Goal: Task Accomplishment & Management: Complete application form

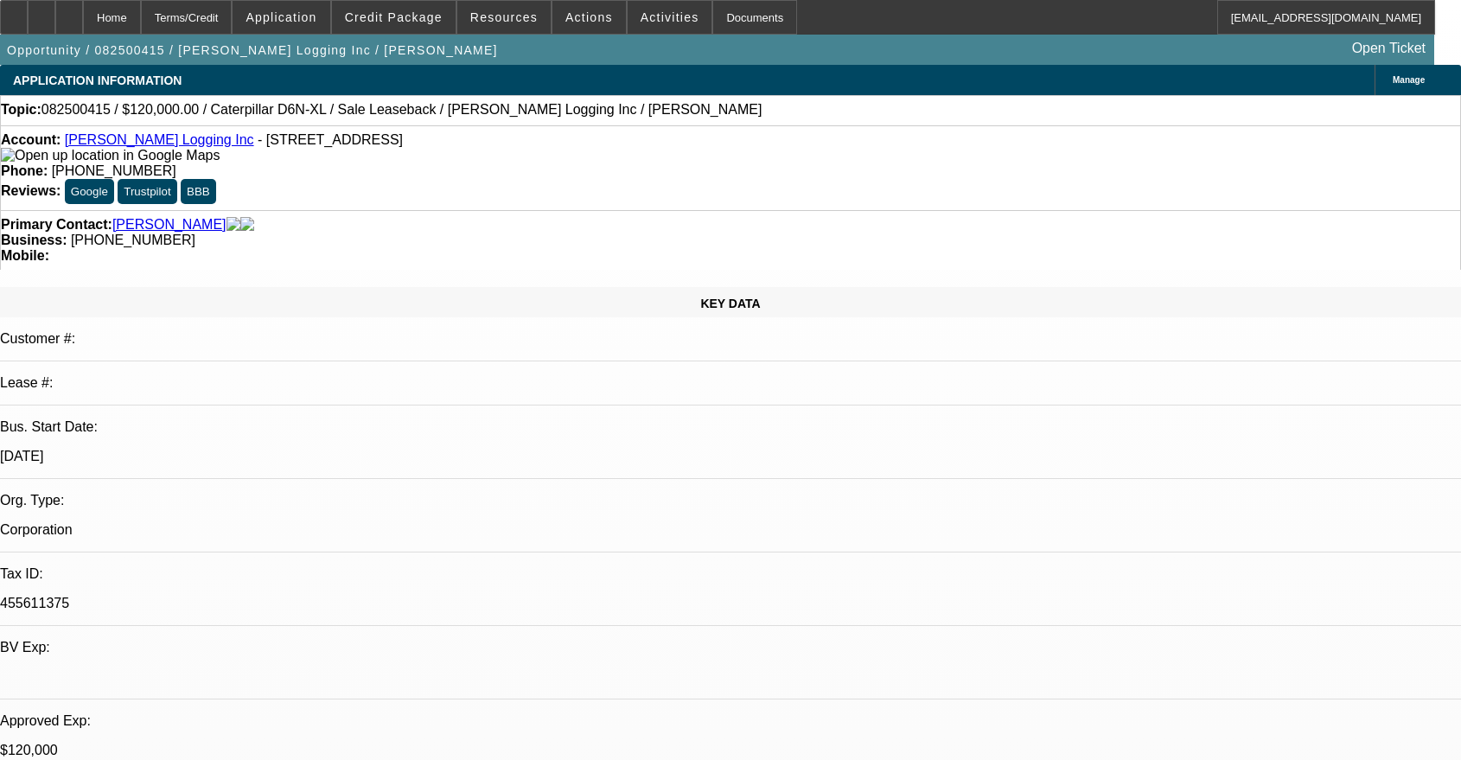
select select "0"
select select "2"
select select "0"
select select "6"
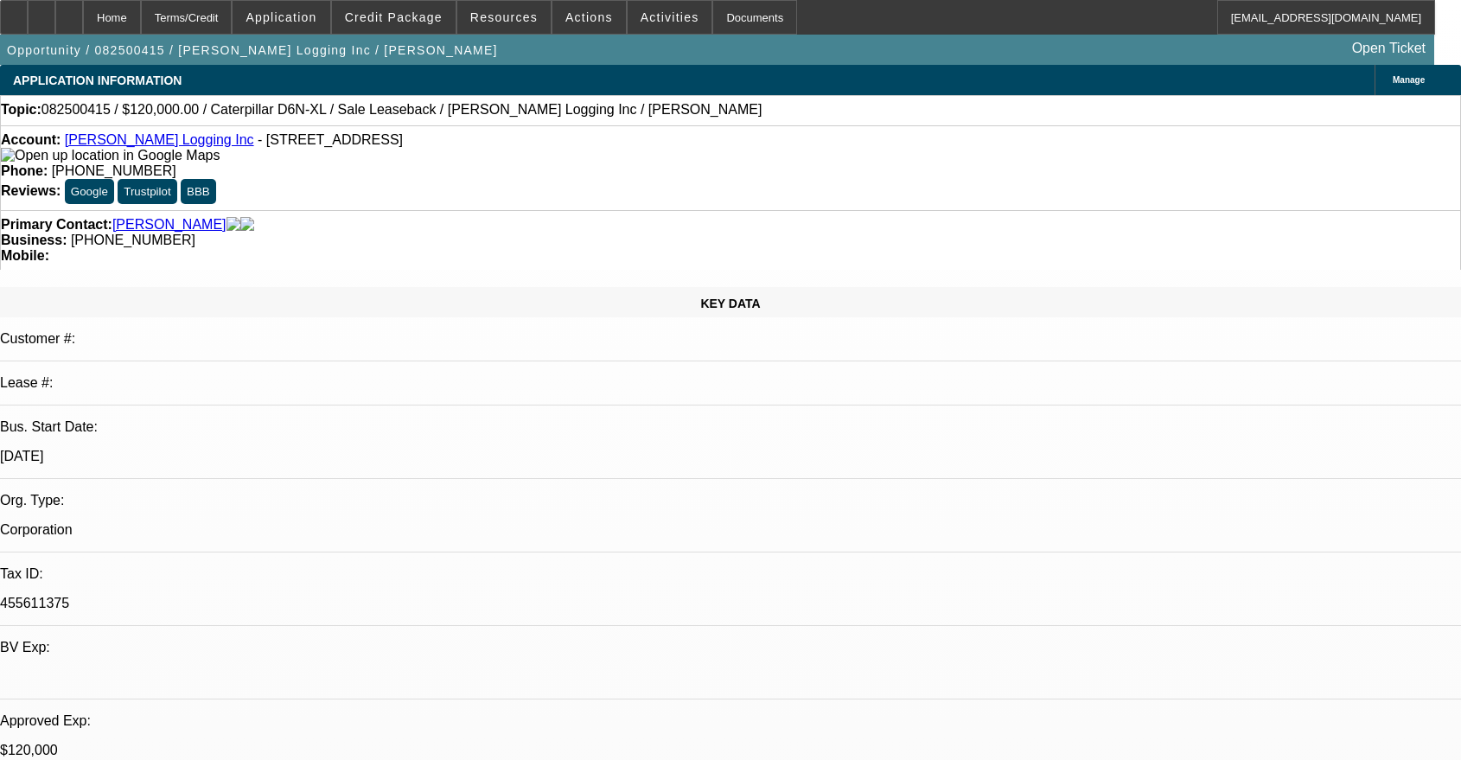
select select "0"
select select "2"
select select "0"
select select "6"
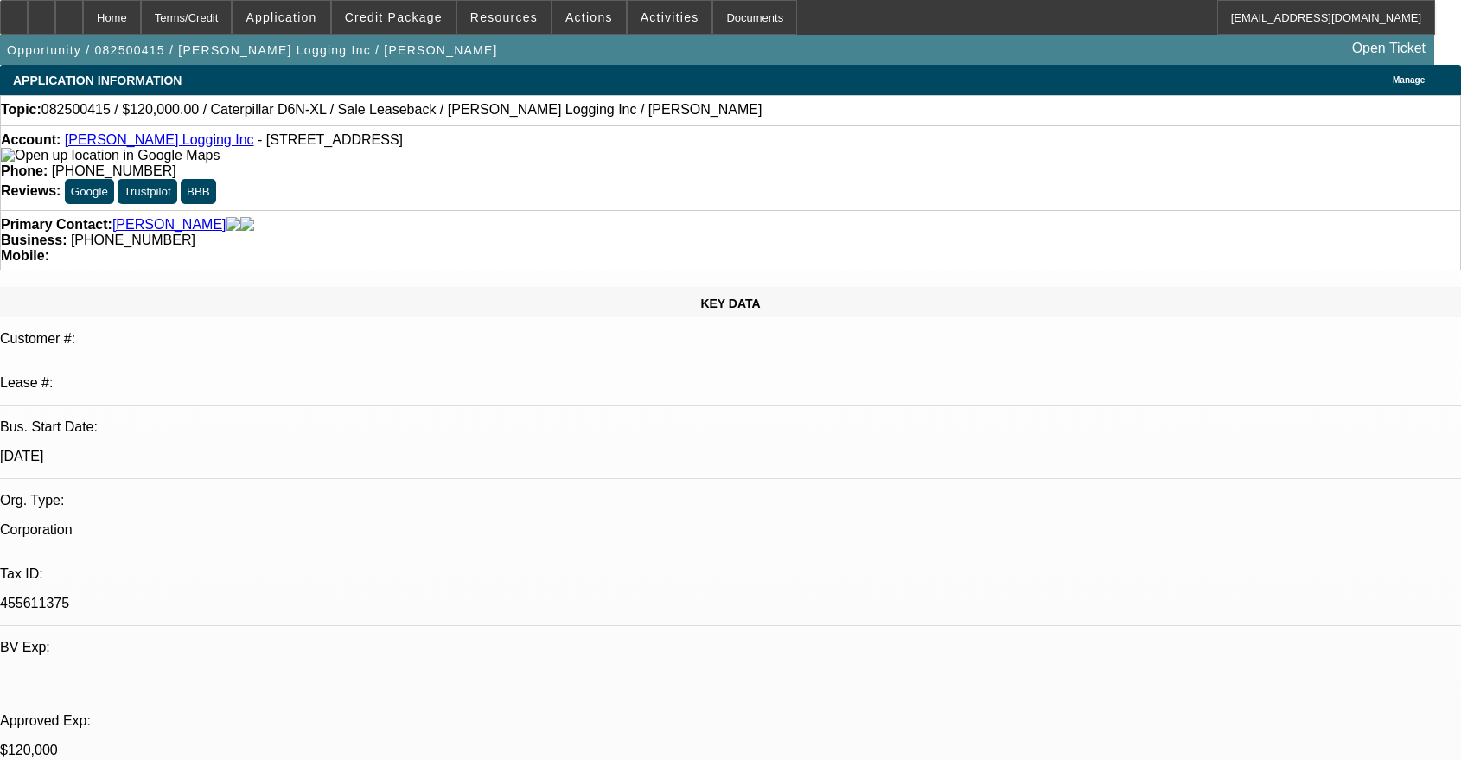
select select "0"
select select "2"
select select "0"
select select "6"
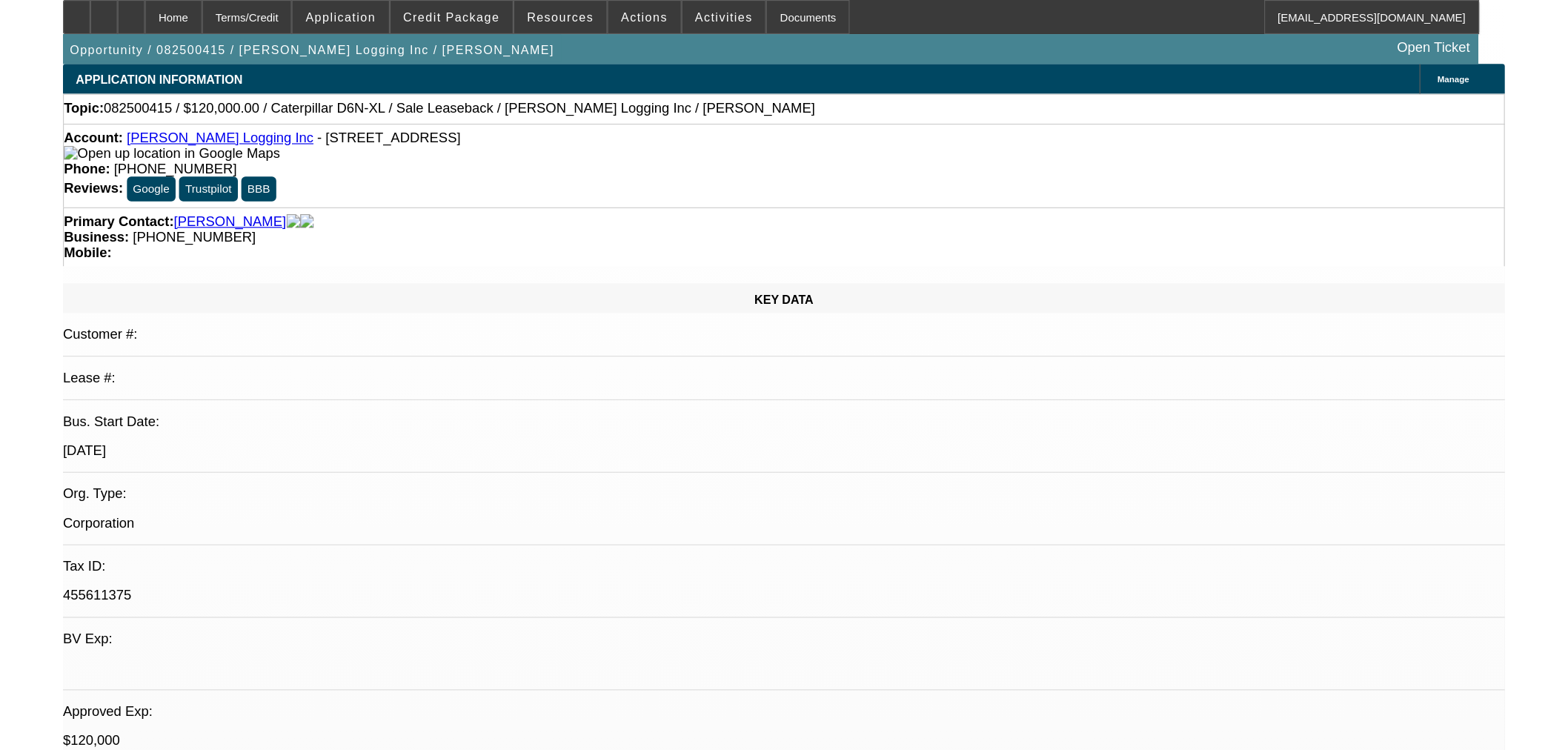
scroll to position [2058, 0]
